Goal: Task Accomplishment & Management: Use online tool/utility

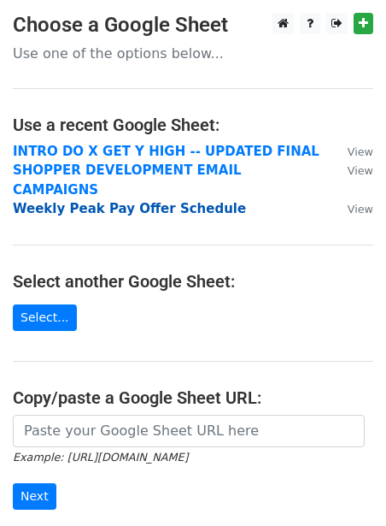
click at [58, 201] on strong "Weekly Peak Pay Offer Schedule" at bounding box center [129, 208] width 233 height 15
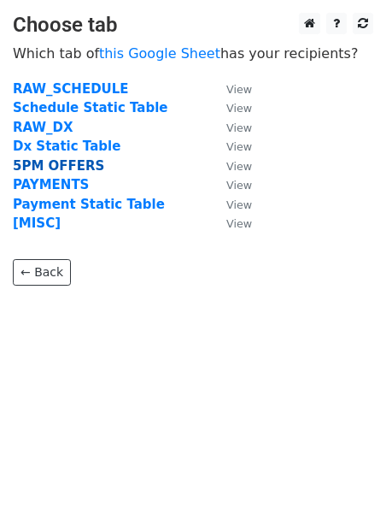
click at [42, 162] on strong "5PM OFFERS" at bounding box center [58, 165] width 91 height 15
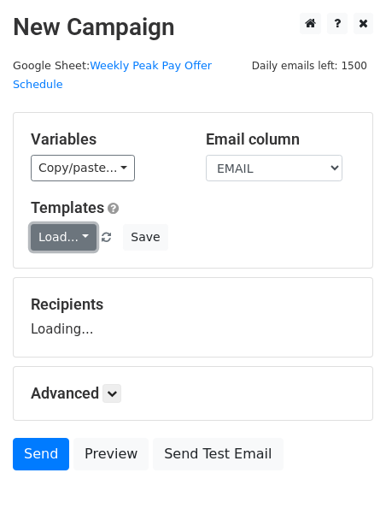
click at [54, 224] on link "Load..." at bounding box center [64, 237] width 66 height 26
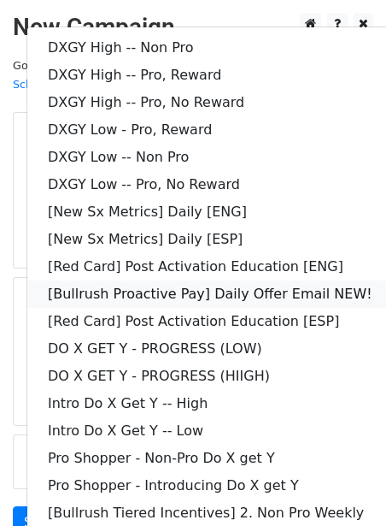
click at [128, 280] on link "[Bullrush Proactive Pay] Daily Offer Email NEW!" at bounding box center [246, 293] width 438 height 27
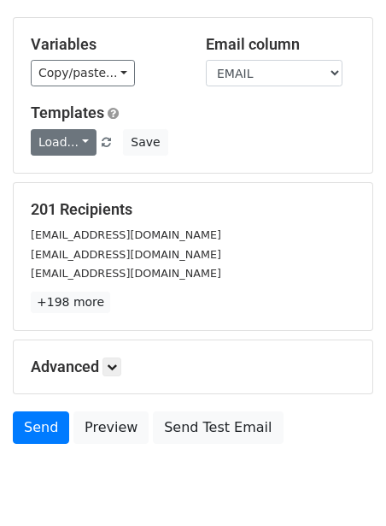
scroll to position [138, 0]
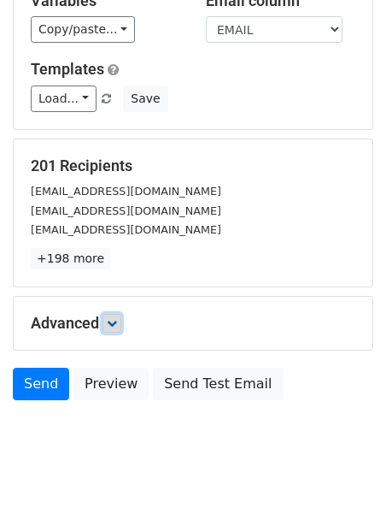
click at [113, 318] on icon at bounding box center [112, 323] width 10 height 10
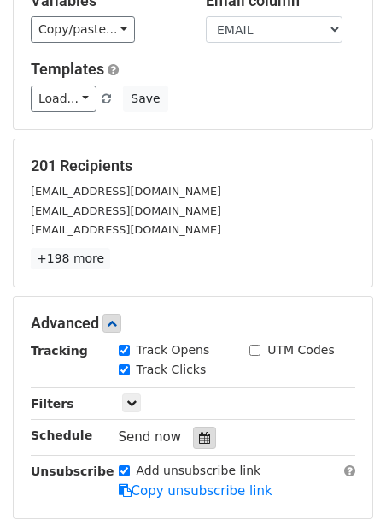
click at [199, 432] on icon at bounding box center [204, 438] width 11 height 12
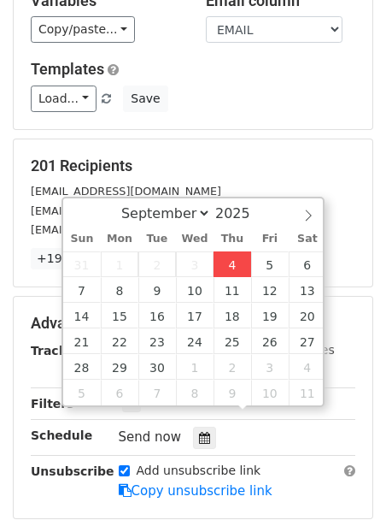
type input "2025-09-04 12:00"
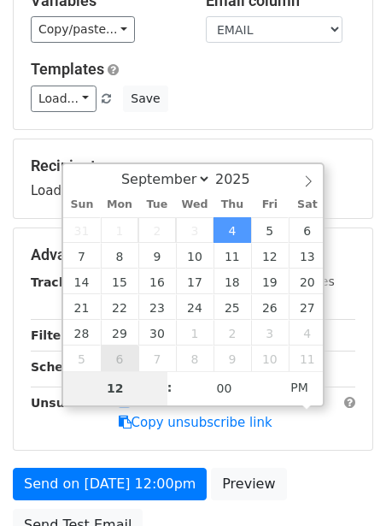
type input "2"
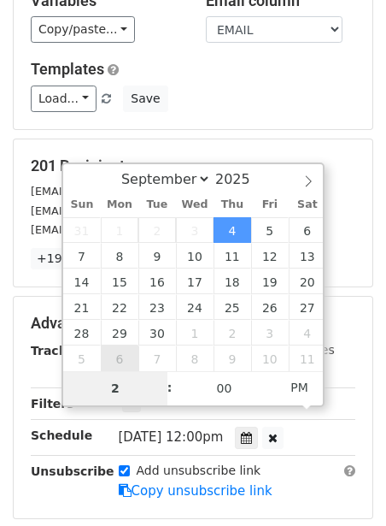
type input "2025-09-04 14:00"
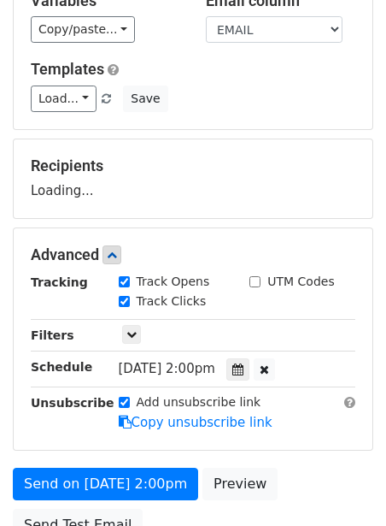
scroll to position [278, 0]
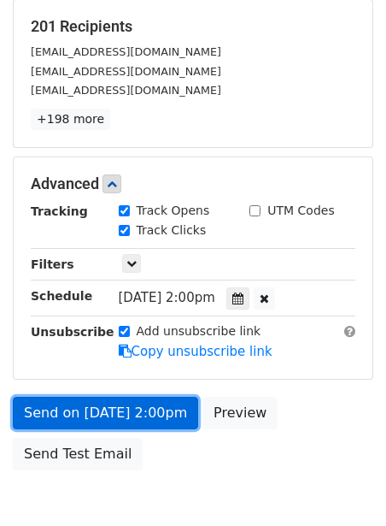
click at [54, 397] on link "Send on Sep 4 at 2:00pm" at bounding box center [105, 413] width 185 height 32
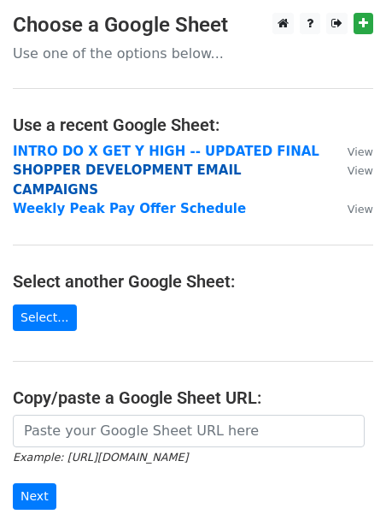
click at [102, 173] on strong "SHOPPER DEVELOPMENT EMAIL CAMPAIGNS" at bounding box center [127, 179] width 229 height 35
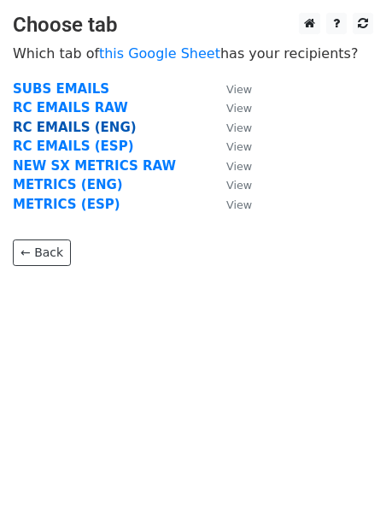
click at [79, 125] on strong "RC EMAILS (ENG)" at bounding box center [75, 127] width 124 height 15
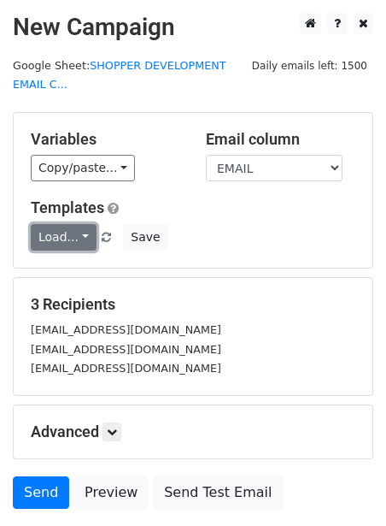
click at [53, 245] on link "Load..." at bounding box center [64, 237] width 66 height 26
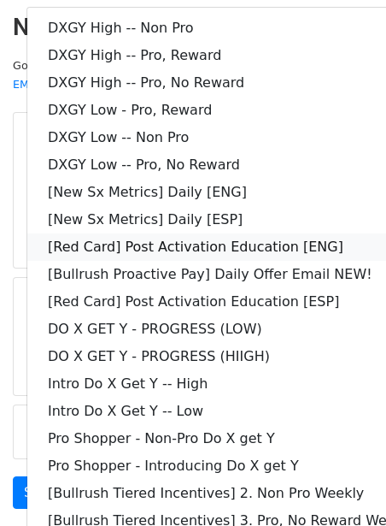
click at [109, 242] on link "[Red Card] Post Activation Education [ENG]" at bounding box center [246, 246] width 438 height 27
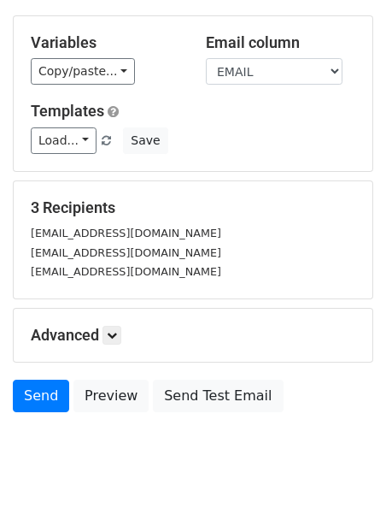
scroll to position [127, 0]
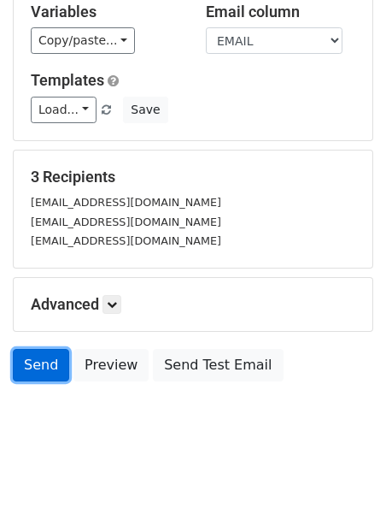
click at [40, 365] on link "Send" at bounding box center [41, 365] width 56 height 32
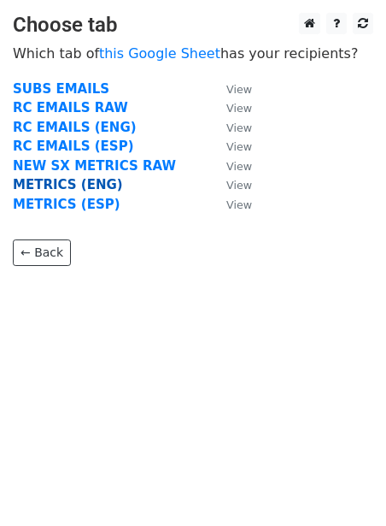
click at [93, 184] on strong "METRICS (ENG)" at bounding box center [68, 184] width 110 height 15
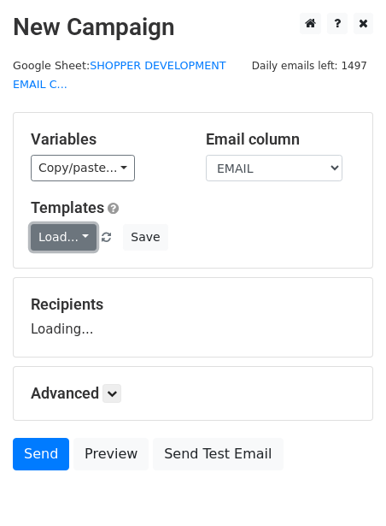
click at [70, 233] on link "Load..." at bounding box center [64, 237] width 66 height 26
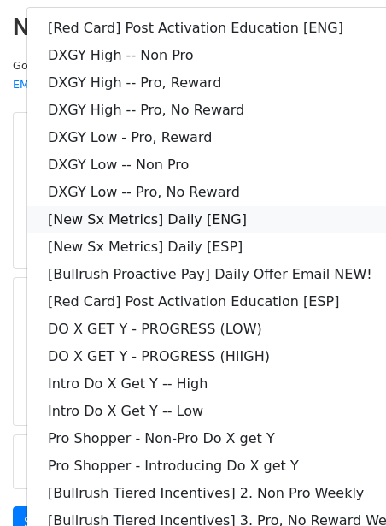
click at [112, 214] on link "[New Sx Metrics] Daily [ENG]" at bounding box center [246, 219] width 438 height 27
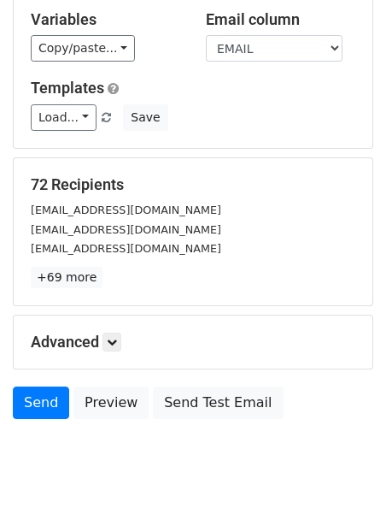
scroll to position [157, 0]
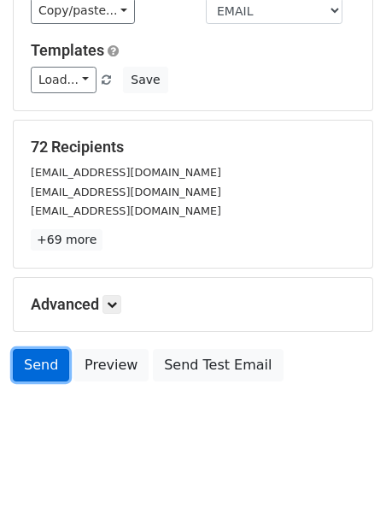
click at [52, 368] on link "Send" at bounding box center [41, 365] width 56 height 32
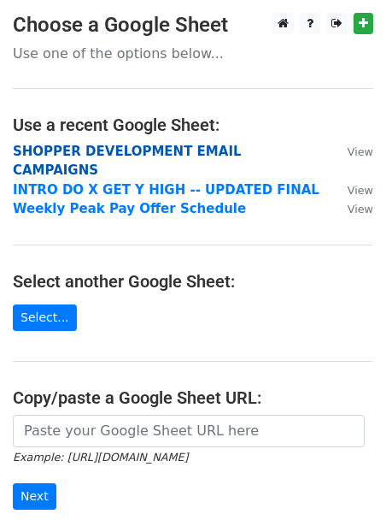
click at [147, 149] on strong "SHOPPER DEVELOPMENT EMAIL CAMPAIGNS" at bounding box center [127, 161] width 229 height 35
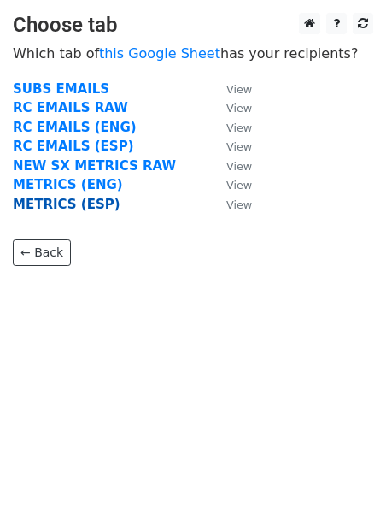
click at [64, 207] on strong "METRICS (ESP)" at bounding box center [67, 204] width 108 height 15
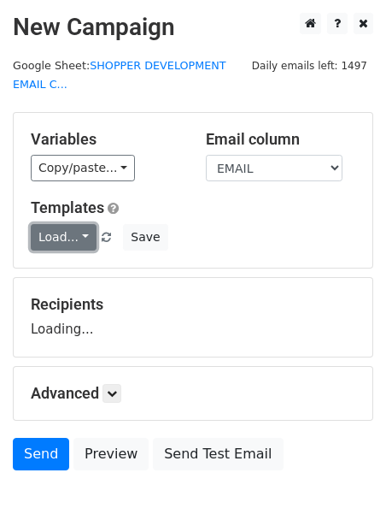
click at [51, 229] on link "Load..." at bounding box center [64, 237] width 66 height 26
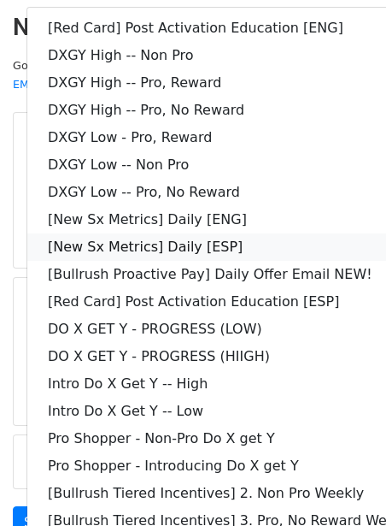
click at [67, 238] on link "[New Sx Metrics] Daily [ESP]" at bounding box center [246, 246] width 438 height 27
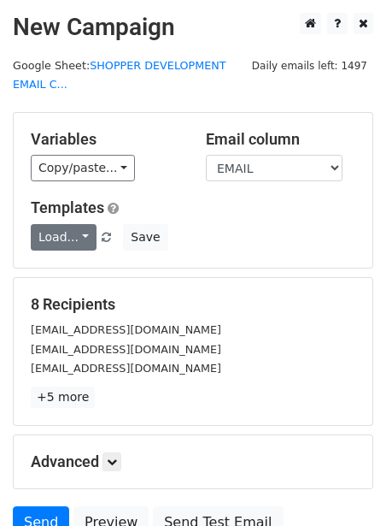
scroll to position [157, 0]
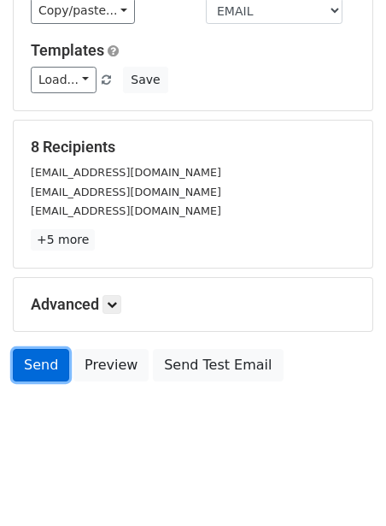
click at [42, 359] on link "Send" at bounding box center [41, 365] width 56 height 32
